Goal: Task Accomplishment & Management: Manage account settings

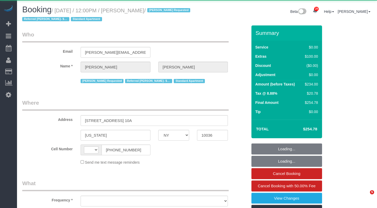
select select "NY"
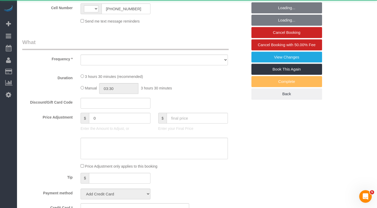
select select "string:[GEOGRAPHIC_DATA]"
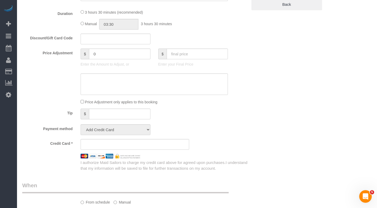
select select "object:1542"
select select "string:stripe-pm_1RqLII4VGloSiKo7etU6jbe5"
select select "1"
select select "spot1"
select select "number:57"
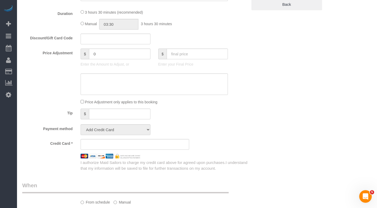
select select "number:74"
select select "number:15"
select select "number:6"
